Goal: Navigation & Orientation: Find specific page/section

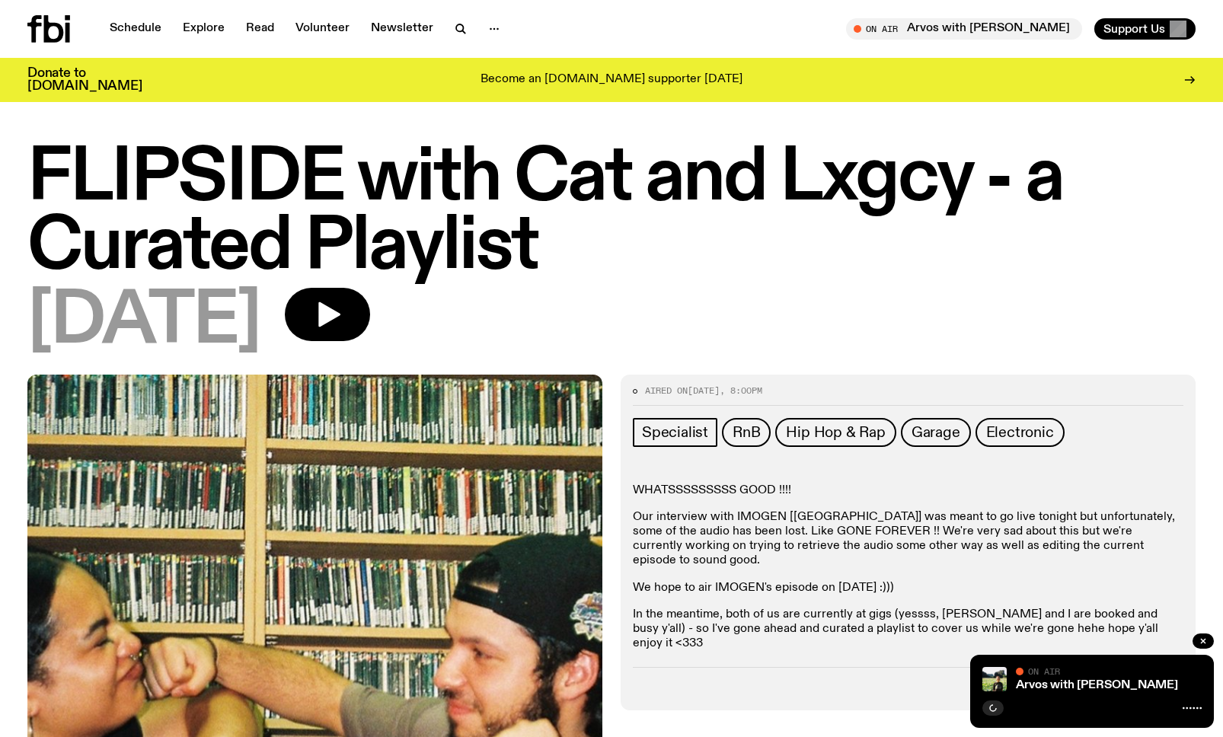
click at [127, 40] on div "Schedule Explore Read Volunteer Newsletter" at bounding box center [316, 28] width 578 height 27
click at [131, 34] on link "Schedule" at bounding box center [136, 28] width 70 height 21
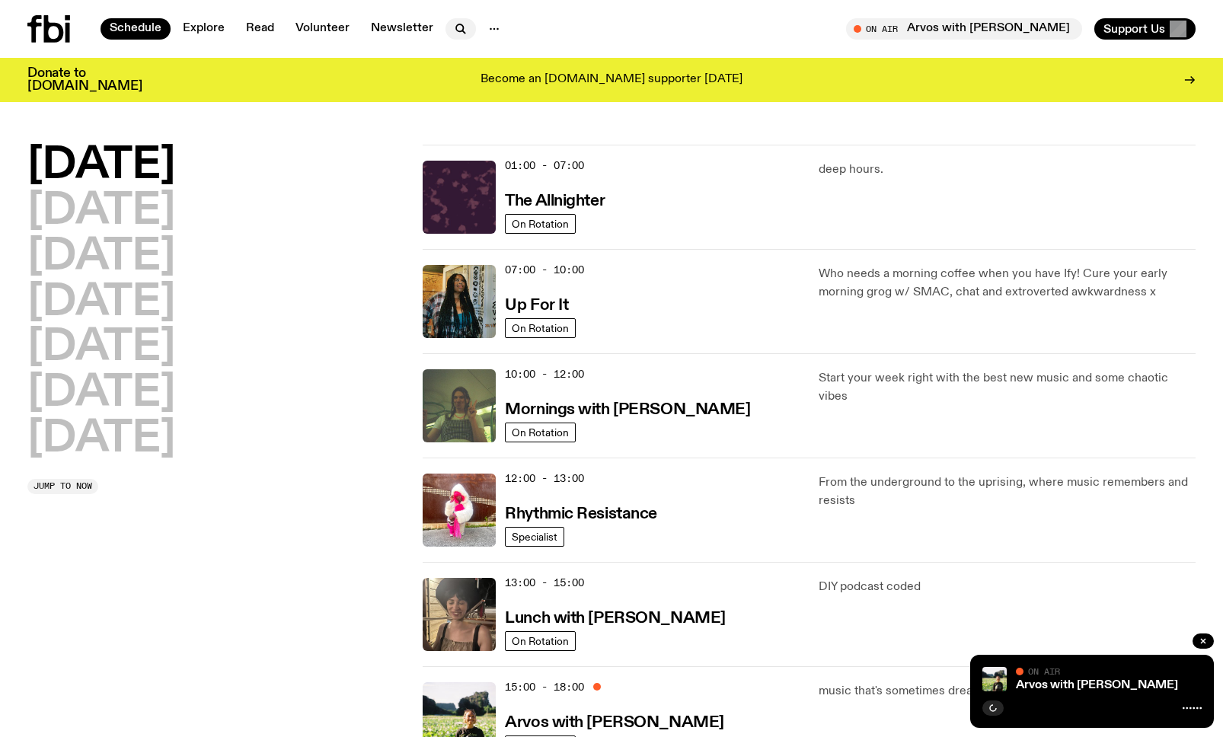
click at [456, 37] on icon "button" at bounding box center [461, 29] width 18 height 18
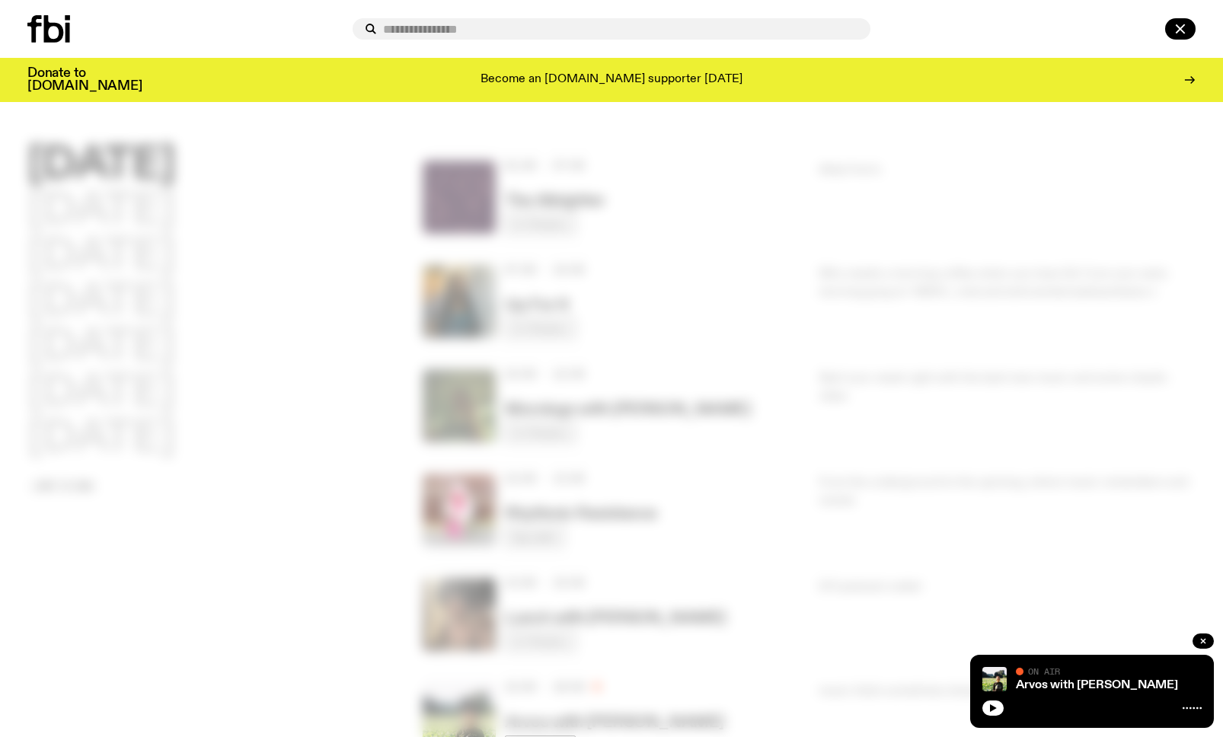
drag, startPoint x: 123, startPoint y: 13, endPoint x: 110, endPoint y: 19, distance: 13.6
click at [124, 13] on div at bounding box center [611, 29] width 1223 height 58
click at [481, 23] on input "text" at bounding box center [620, 29] width 475 height 13
click at [46, 25] on icon at bounding box center [54, 28] width 20 height 27
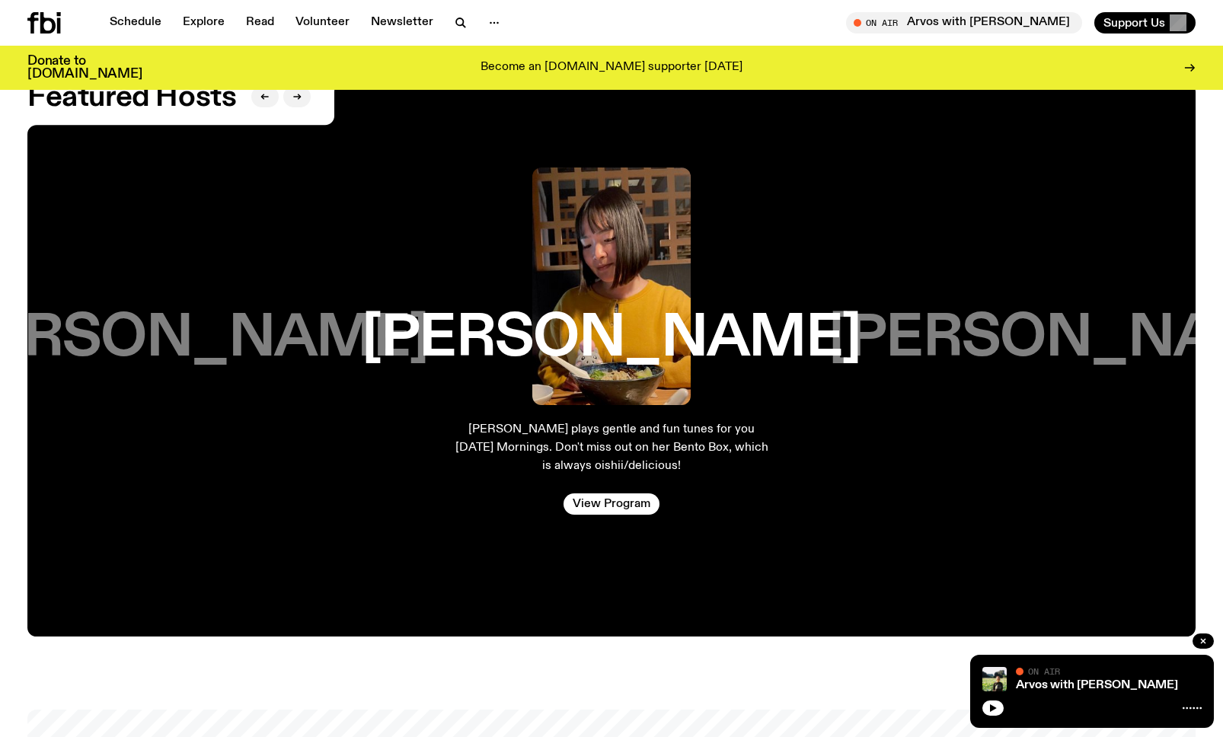
scroll to position [2981, 0]
